Goal: Transaction & Acquisition: Purchase product/service

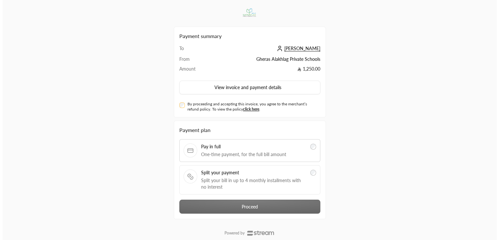
scroll to position [16, 0]
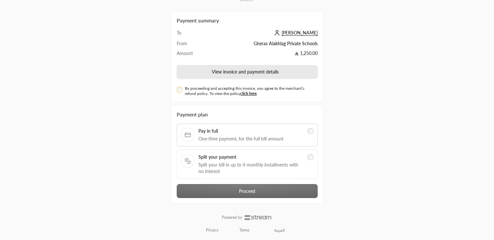
click at [216, 73] on button "View invoice and payment details" at bounding box center [247, 72] width 141 height 14
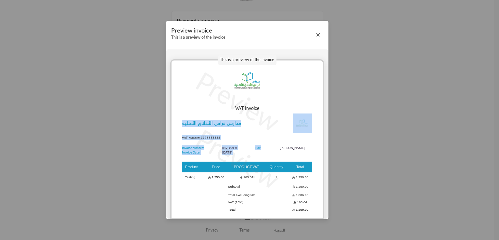
drag, startPoint x: 181, startPoint y: 125, endPoint x: 265, endPoint y: 147, distance: 86.3
click at [265, 147] on div "VAT Invoice مدارس [GEOGRAPHIC_DATA] VAT number: 1135555555 Invoice number: Invo…" at bounding box center [247, 159] width 151 height 109
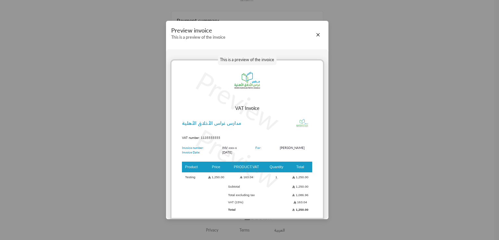
click at [273, 163] on p "Preview" at bounding box center [238, 158] width 98 height 79
click at [317, 36] on button "Close" at bounding box center [318, 34] width 7 height 7
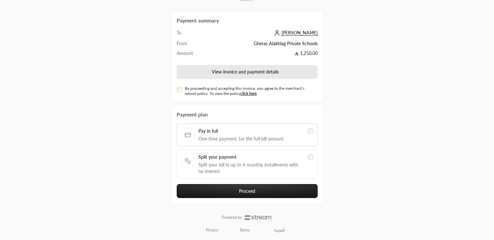
click at [236, 72] on button "View invoice and payment details" at bounding box center [247, 72] width 141 height 14
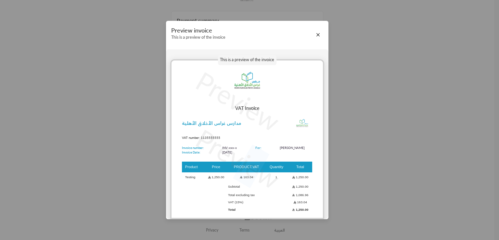
drag, startPoint x: 259, startPoint y: 166, endPoint x: 235, endPoint y: 166, distance: 24.1
click at [235, 166] on p "Preview" at bounding box center [238, 158] width 98 height 79
click at [263, 178] on p "Preview" at bounding box center [238, 158] width 98 height 79
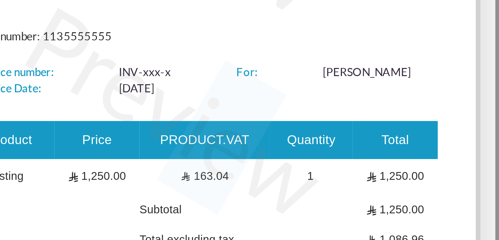
click at [253, 168] on p "Preview" at bounding box center [238, 158] width 98 height 79
click at [251, 167] on p "Preview" at bounding box center [238, 158] width 98 height 79
click at [254, 168] on p "Preview" at bounding box center [238, 158] width 98 height 79
click at [251, 168] on p "Preview" at bounding box center [238, 158] width 98 height 79
drag, startPoint x: 251, startPoint y: 168, endPoint x: 257, endPoint y: 168, distance: 5.5
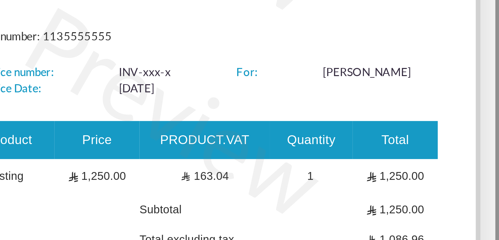
click at [257, 168] on p "Preview" at bounding box center [238, 158] width 98 height 79
click at [243, 168] on p "Preview" at bounding box center [238, 158] width 98 height 79
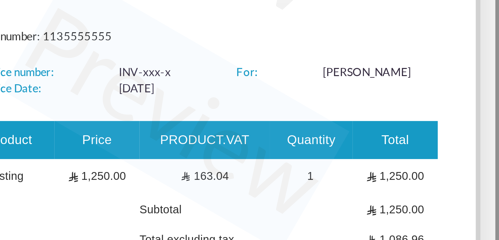
click at [243, 168] on p "Preview" at bounding box center [238, 158] width 98 height 79
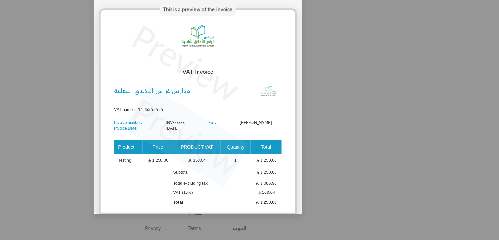
scroll to position [15, 0]
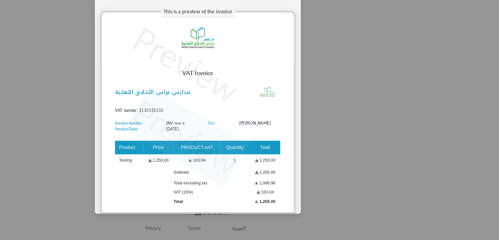
click at [256, 181] on p "Preview" at bounding box center [238, 158] width 98 height 79
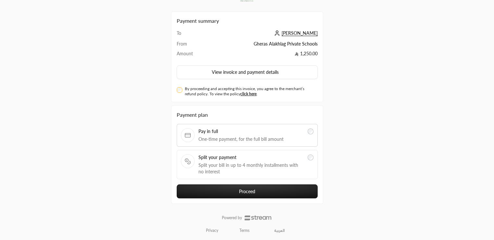
click at [242, 189] on button "Proceed" at bounding box center [247, 191] width 141 height 14
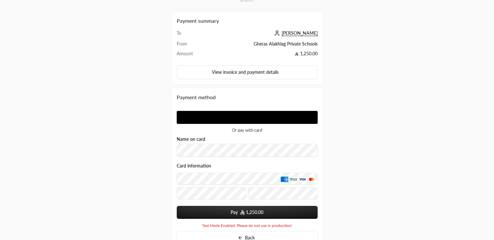
click at [219, 125] on div "Or pay with card" at bounding box center [247, 119] width 141 height 26
click at [215, 141] on div "Name on card" at bounding box center [247, 147] width 141 height 20
click at [215, 214] on button "Pay 1,250.00" at bounding box center [247, 212] width 141 height 13
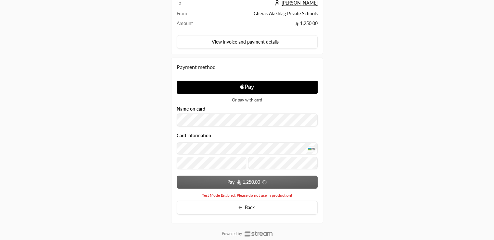
scroll to position [46, 0]
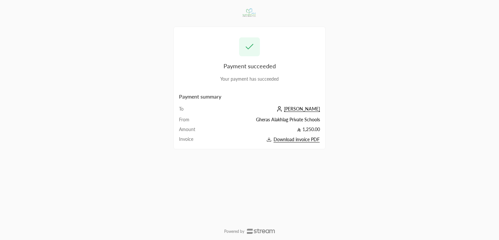
click at [291, 140] on span "Download invoice PDF" at bounding box center [297, 140] width 46 height 6
click at [297, 158] on div "Payment succeeded Your payment has succeeded Payment summary To محمد رشاد From …" at bounding box center [250, 119] width 152 height 231
click at [280, 142] on td "Download invoice PDF" at bounding box center [264, 139] width 112 height 7
